Goal: Register for event/course

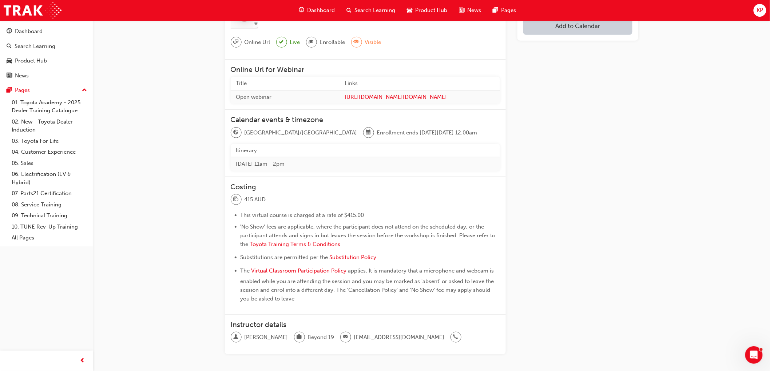
scroll to position [161, 0]
drag, startPoint x: 313, startPoint y: 172, endPoint x: 219, endPoint y: 174, distance: 93.9
click at [219, 174] on div "Fleet Strategic Sales Process Session Go back Overview 7 / 16 Training link: [U…" at bounding box center [431, 127] width 436 height 512
drag, startPoint x: 306, startPoint y: 200, endPoint x: 319, endPoint y: 212, distance: 17.8
click at [306, 201] on div "Costing 415 AUD This virtual course is charged at a rate of $415.00 'No Show' f…" at bounding box center [365, 245] width 281 height 138
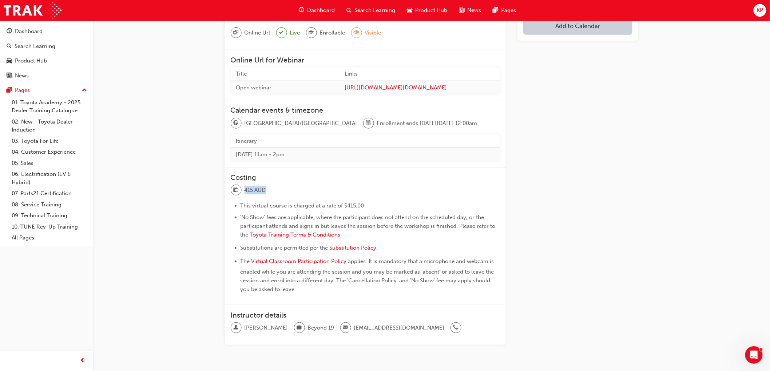
scroll to position [129, 0]
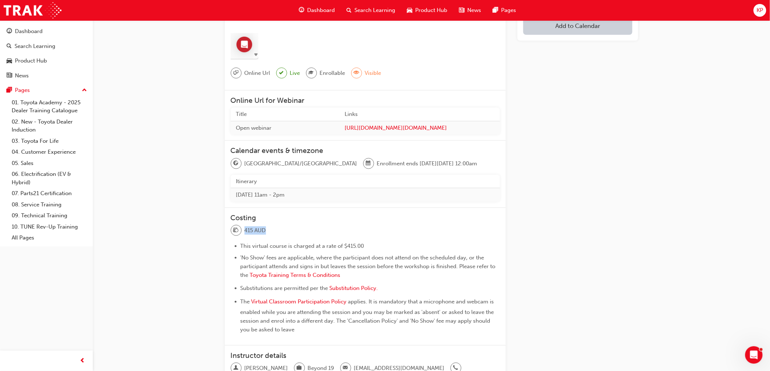
drag, startPoint x: 436, startPoint y: 175, endPoint x: 217, endPoint y: 173, distance: 219.0
click at [217, 173] on div "Fleet Strategic Sales Process Session Go back Overview 7 / 16 Training link: [U…" at bounding box center [431, 159] width 436 height 512
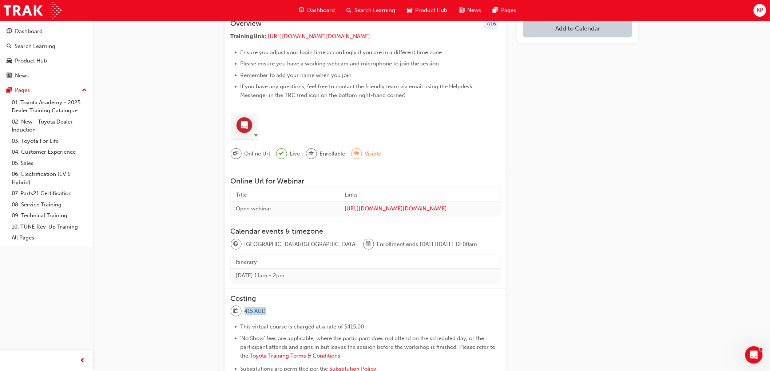
scroll to position [0, 0]
